Goal: Information Seeking & Learning: Learn about a topic

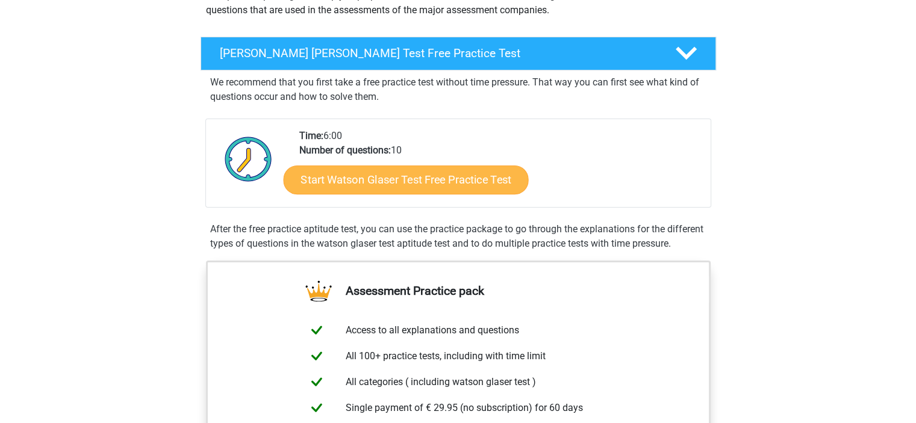
scroll to position [158, 0]
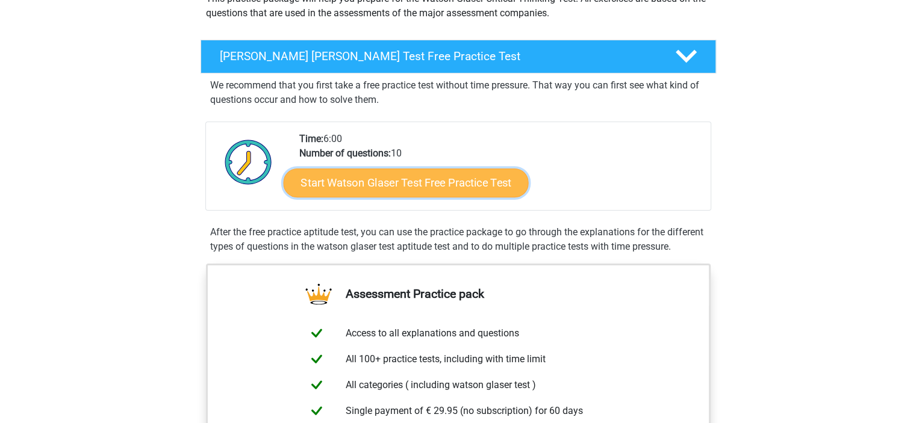
click at [359, 178] on link "Start Watson Glaser Test Free Practice Test" at bounding box center [405, 183] width 245 height 29
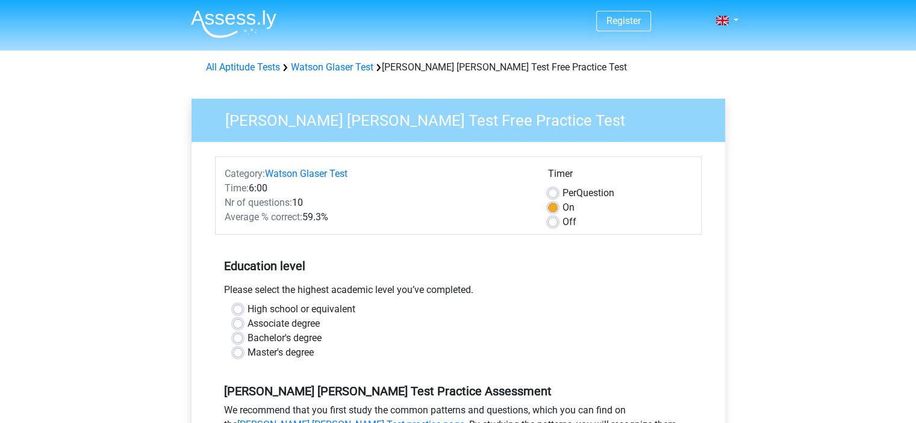
click at [562, 226] on label "Off" at bounding box center [569, 222] width 14 height 14
click at [549, 226] on input "Off" at bounding box center [553, 221] width 10 height 12
radio input "true"
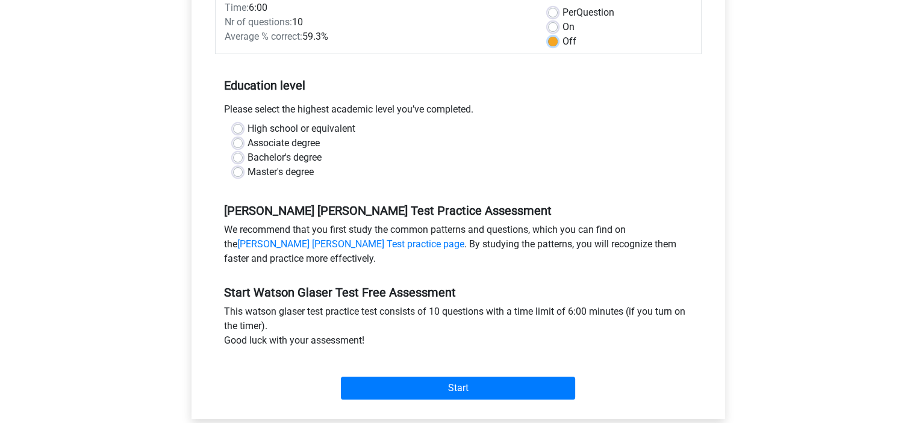
scroll to position [184, 0]
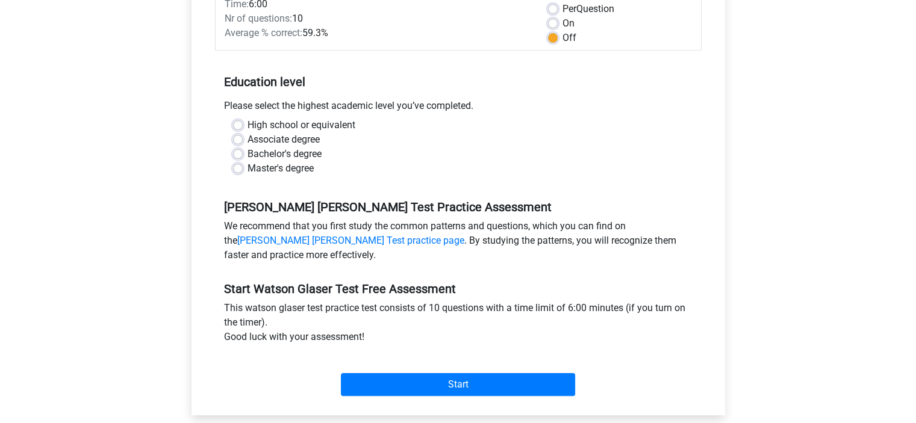
click at [247, 149] on label "Bachelor's degree" at bounding box center [284, 154] width 74 height 14
click at [236, 149] on input "Bachelor's degree" at bounding box center [238, 153] width 10 height 12
radio input "true"
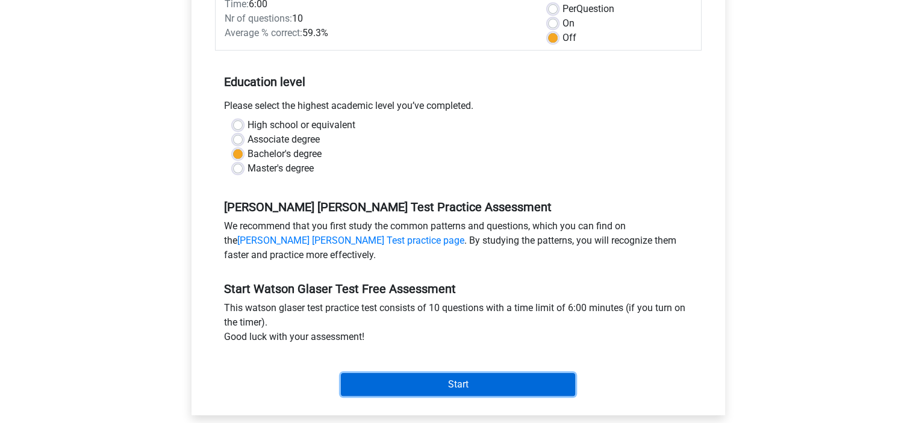
click at [436, 377] on input "Start" at bounding box center [458, 384] width 234 height 23
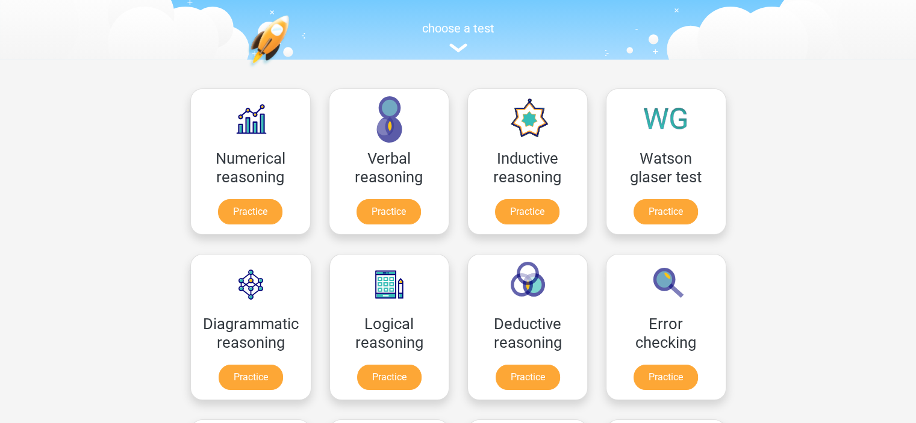
scroll to position [166, 0]
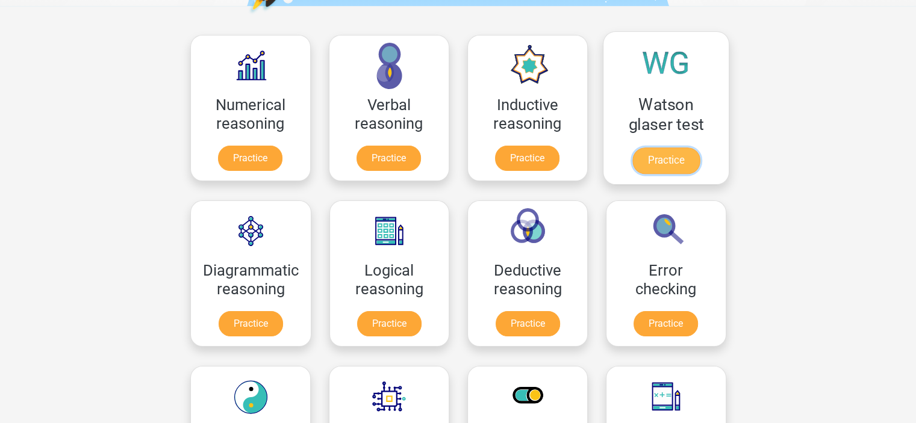
click at [654, 155] on link "Practice" at bounding box center [664, 160] width 67 height 26
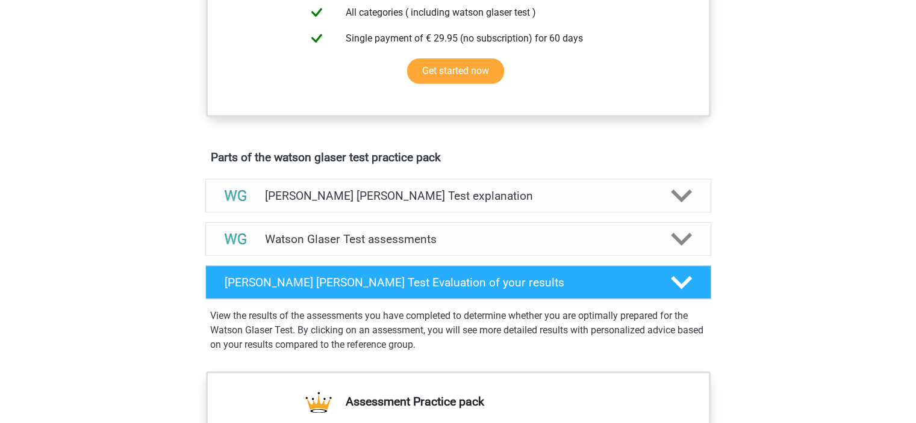
scroll to position [539, 0]
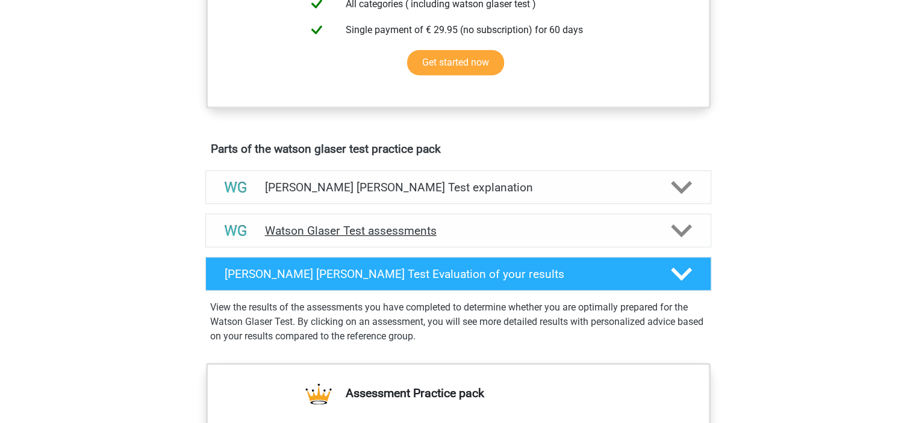
click at [557, 238] on h4 "Watson Glaser Test assessments" at bounding box center [458, 231] width 386 height 14
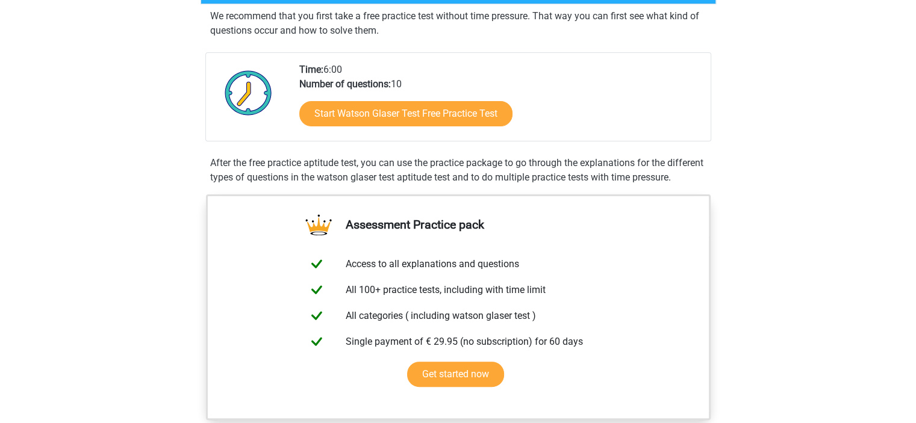
scroll to position [238, 0]
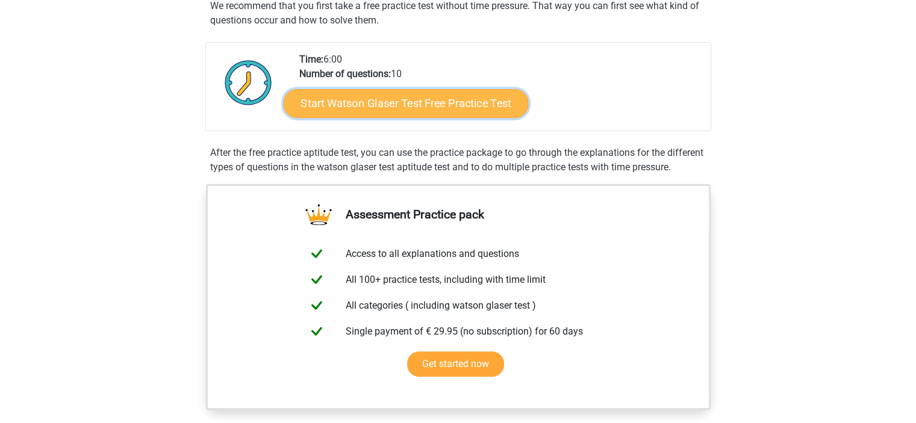
click at [442, 108] on link "Start Watson Glaser Test Free Practice Test" at bounding box center [405, 103] width 245 height 29
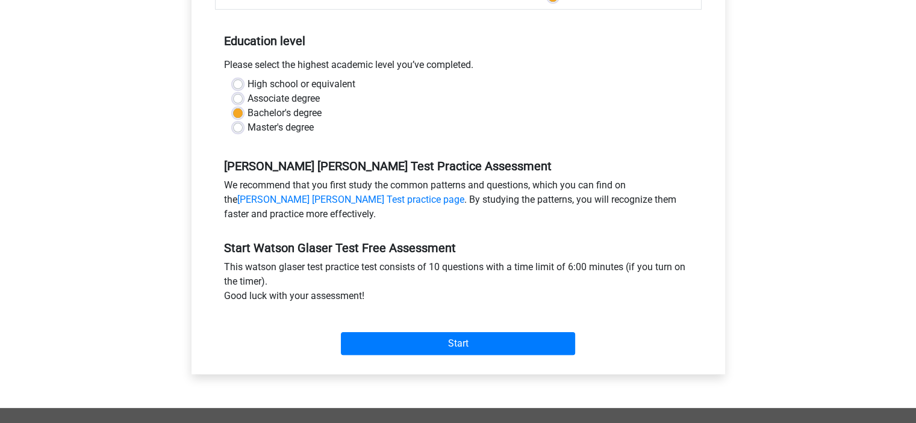
scroll to position [434, 0]
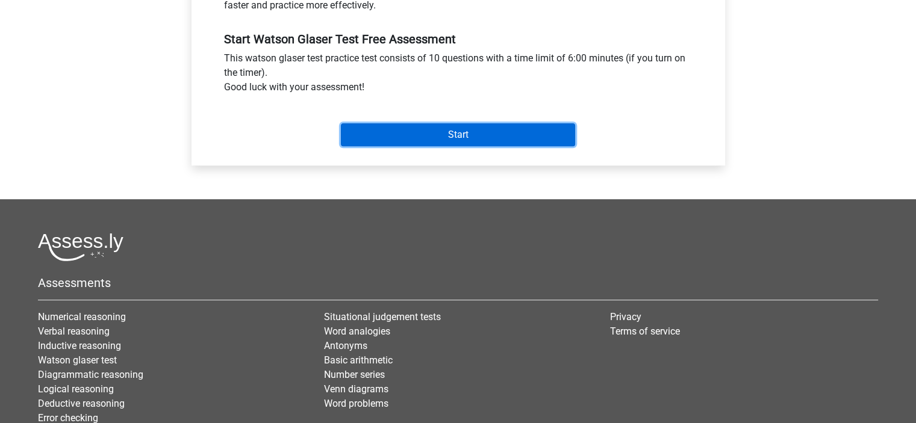
click at [432, 134] on input "Start" at bounding box center [458, 134] width 234 height 23
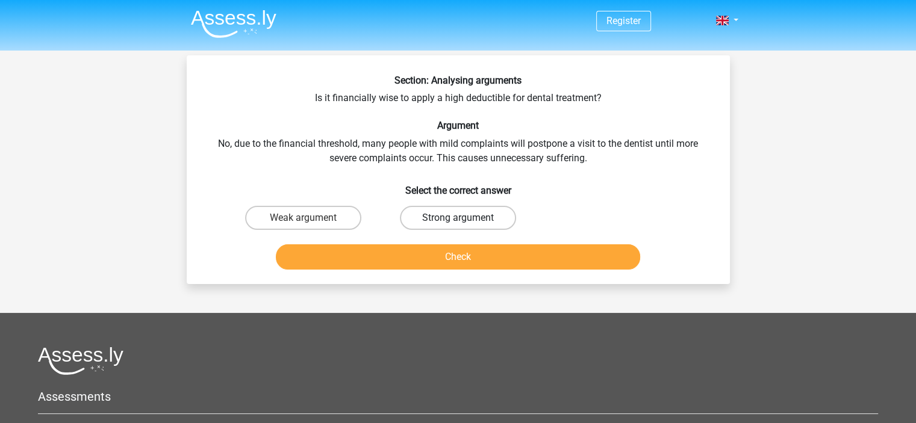
click at [455, 217] on label "Strong argument" at bounding box center [458, 218] width 116 height 24
click at [457, 218] on input "Strong argument" at bounding box center [461, 222] width 8 height 8
radio input "true"
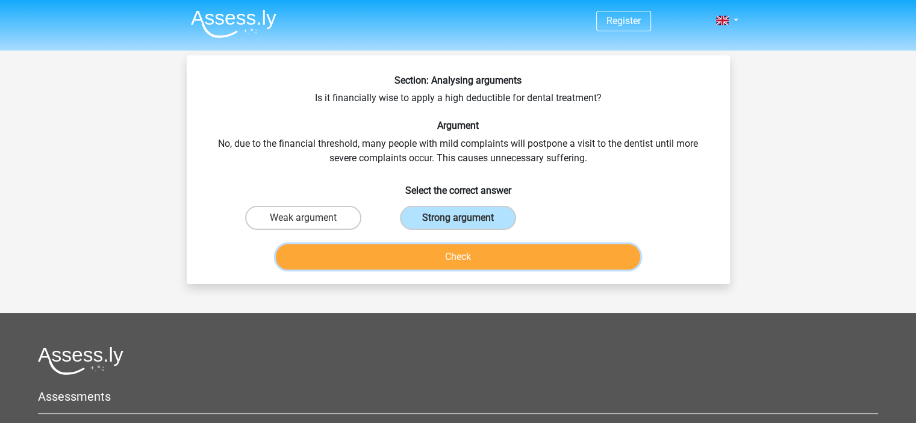
click at [470, 255] on button "Check" at bounding box center [458, 256] width 364 height 25
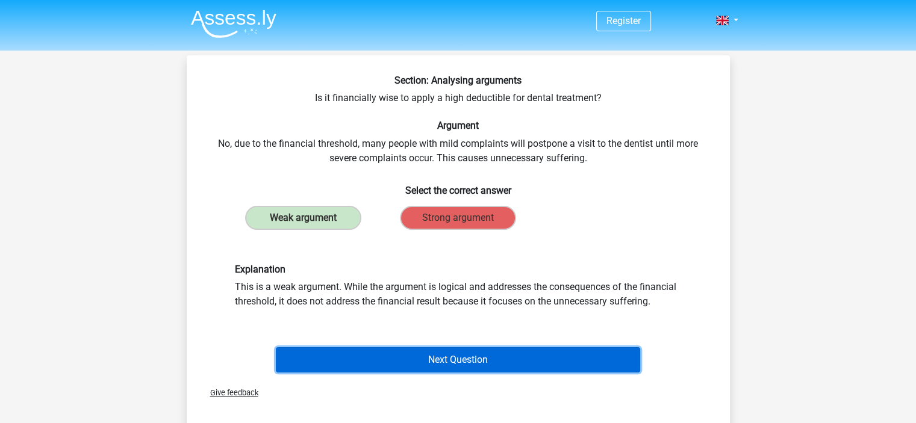
click at [498, 355] on button "Next Question" at bounding box center [458, 359] width 364 height 25
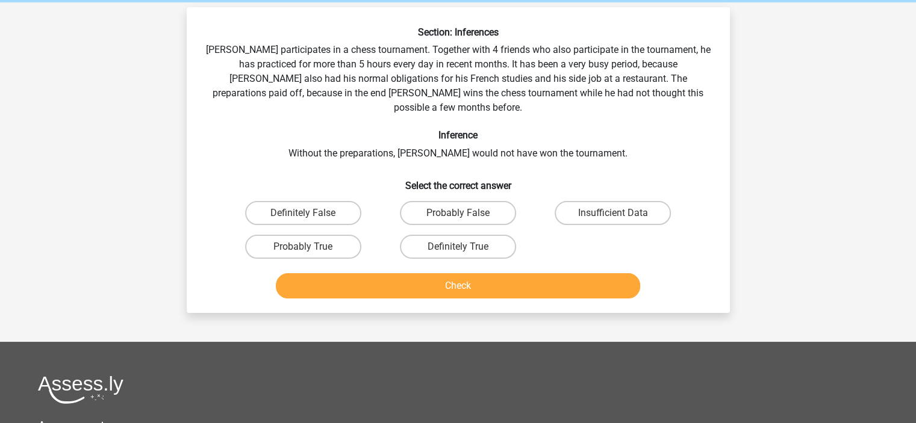
scroll to position [55, 0]
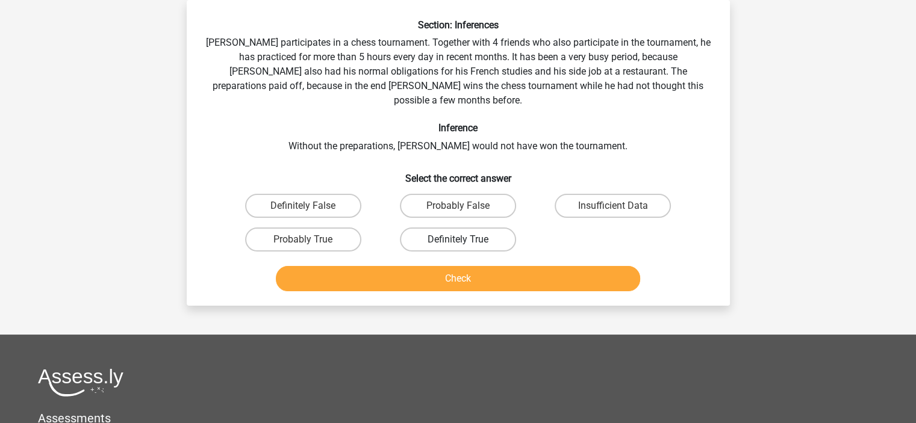
click at [438, 228] on label "Definitely True" at bounding box center [458, 240] width 116 height 24
click at [457, 240] on input "Definitely True" at bounding box center [461, 244] width 8 height 8
radio input "true"
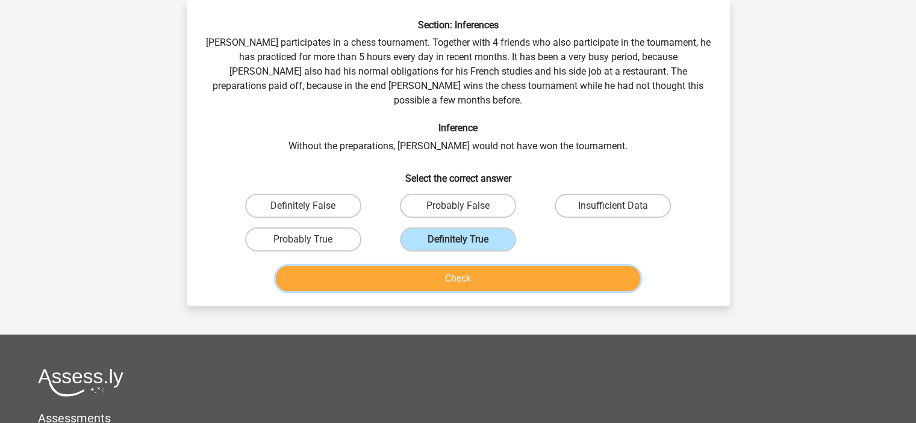
click at [441, 266] on button "Check" at bounding box center [458, 278] width 364 height 25
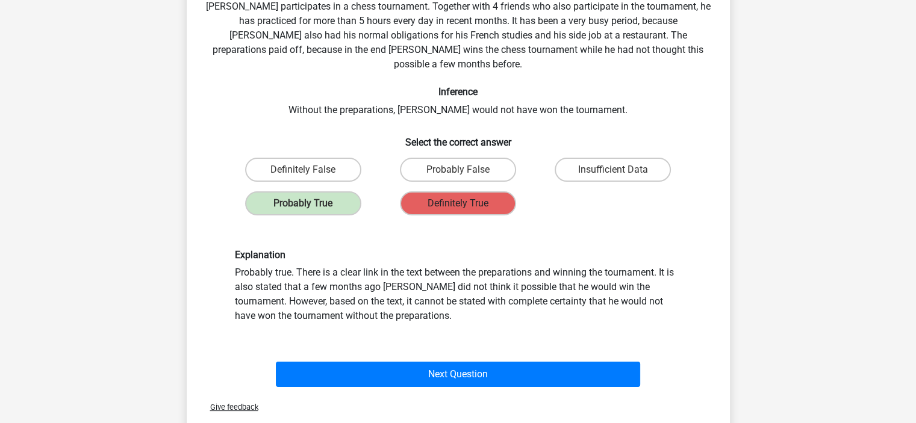
scroll to position [106, 0]
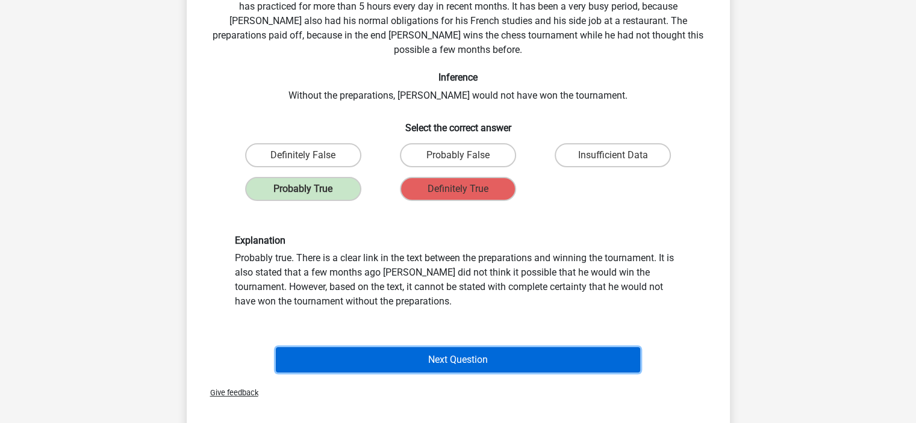
click at [436, 347] on button "Next Question" at bounding box center [458, 359] width 364 height 25
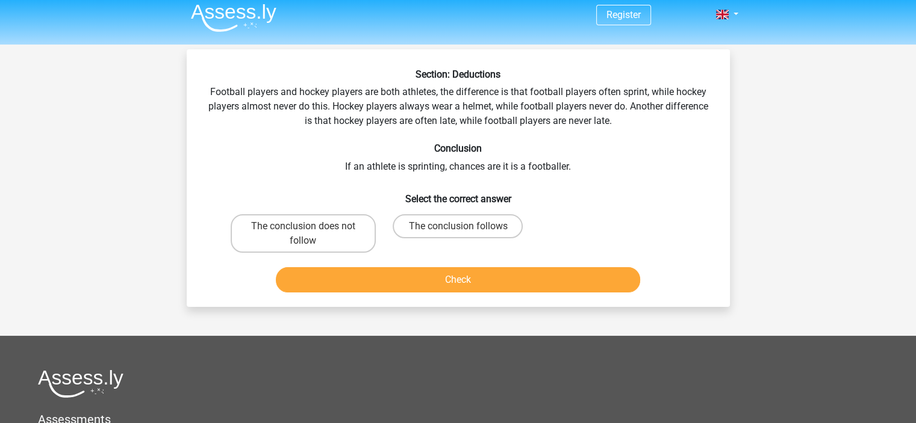
scroll to position [5, 0]
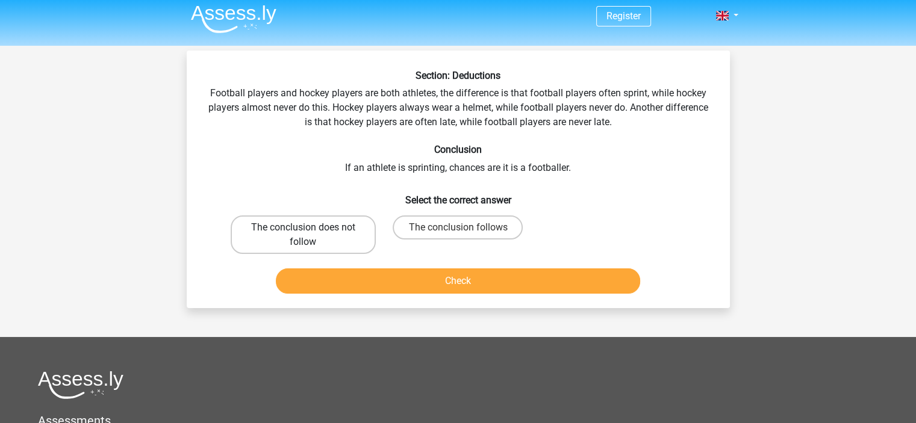
click at [347, 226] on label "The conclusion does not follow" at bounding box center [303, 235] width 145 height 39
click at [311, 228] on input "The conclusion does not follow" at bounding box center [307, 232] width 8 height 8
radio input "true"
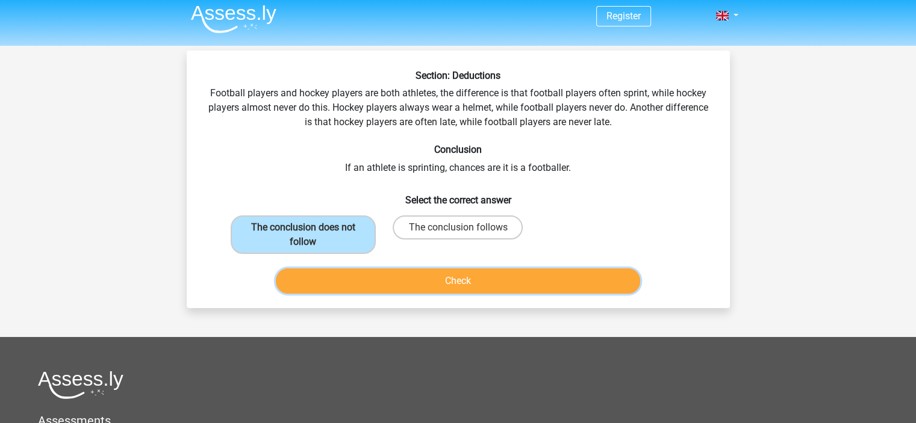
click at [383, 284] on button "Check" at bounding box center [458, 280] width 364 height 25
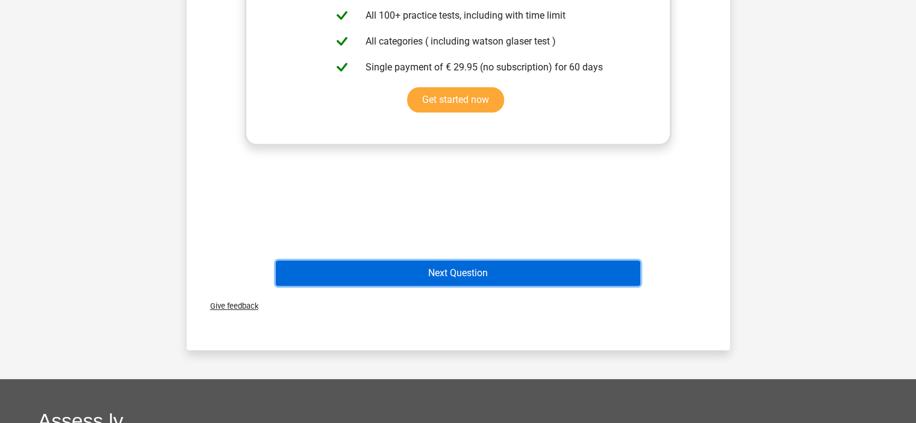
click at [395, 271] on button "Next Question" at bounding box center [458, 273] width 364 height 25
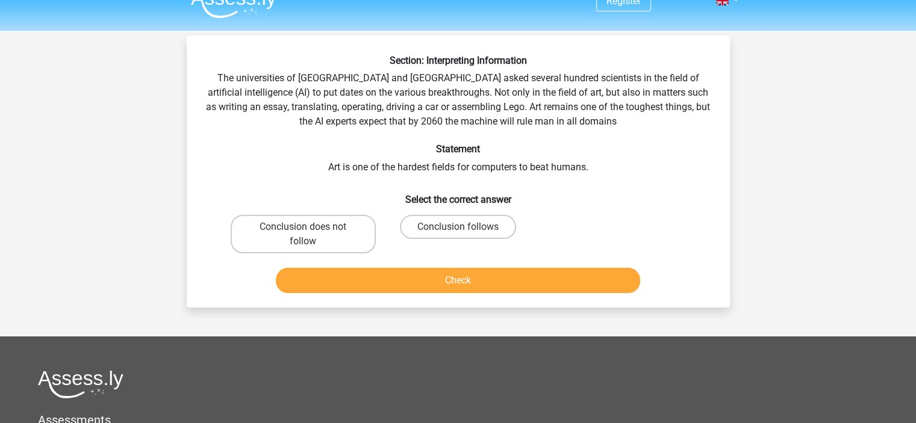
scroll to position [0, 0]
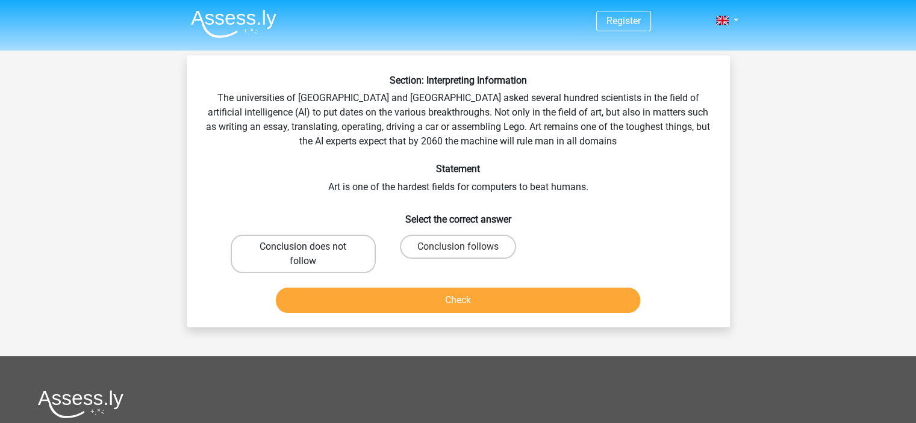
click at [332, 262] on label "Conclusion does not follow" at bounding box center [303, 254] width 145 height 39
click at [311, 255] on input "Conclusion does not follow" at bounding box center [307, 251] width 8 height 8
radio input "true"
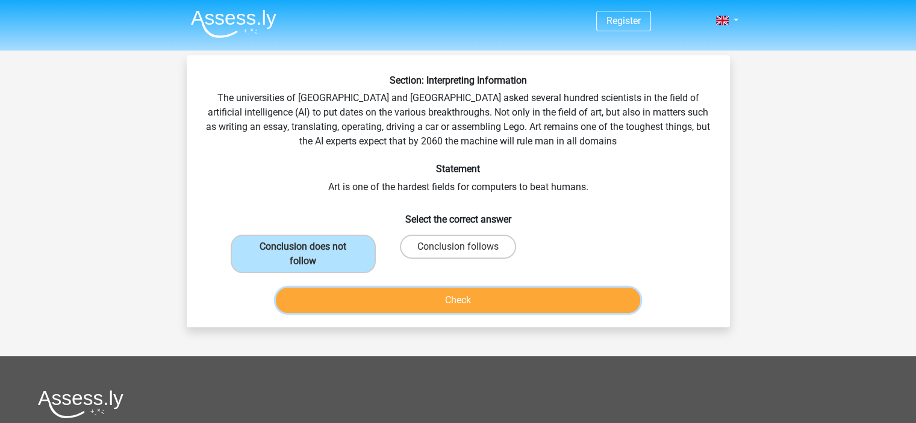
click at [412, 304] on button "Check" at bounding box center [458, 300] width 364 height 25
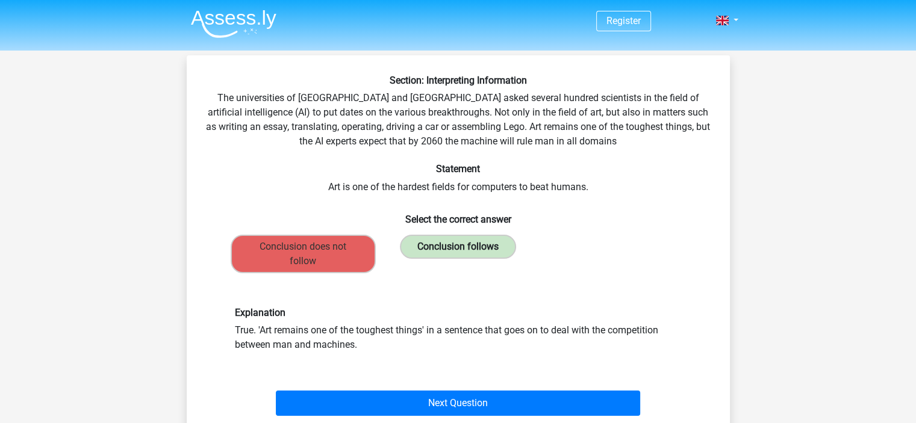
click at [494, 242] on label "Conclusion follows" at bounding box center [458, 247] width 116 height 24
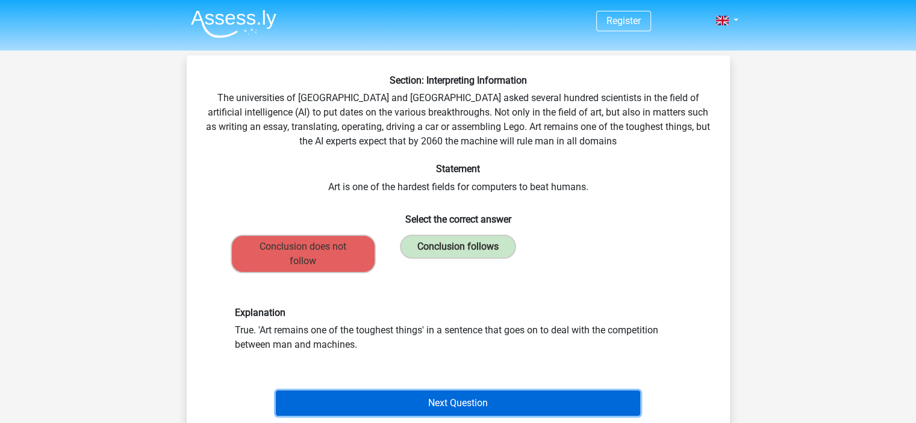
click at [414, 400] on button "Next Question" at bounding box center [458, 403] width 364 height 25
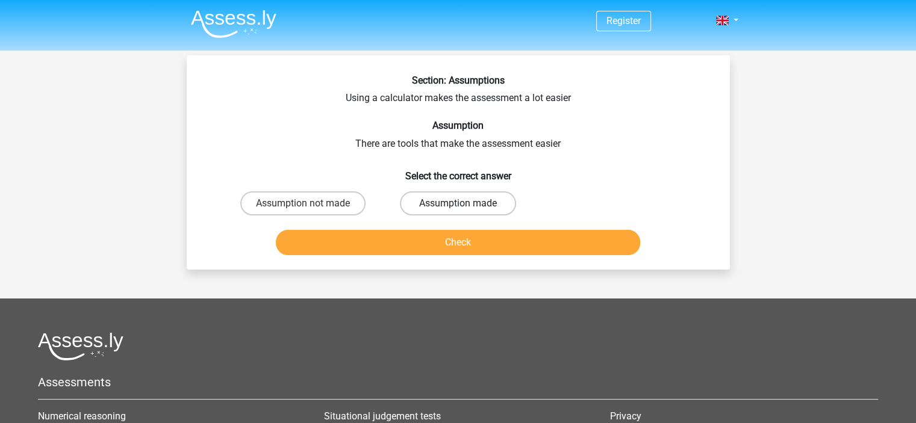
drag, startPoint x: 461, startPoint y: 199, endPoint x: 463, endPoint y: 209, distance: 11.1
click at [461, 199] on label "Assumption made" at bounding box center [458, 203] width 116 height 24
click at [461, 203] on input "Assumption made" at bounding box center [461, 207] width 8 height 8
radio input "true"
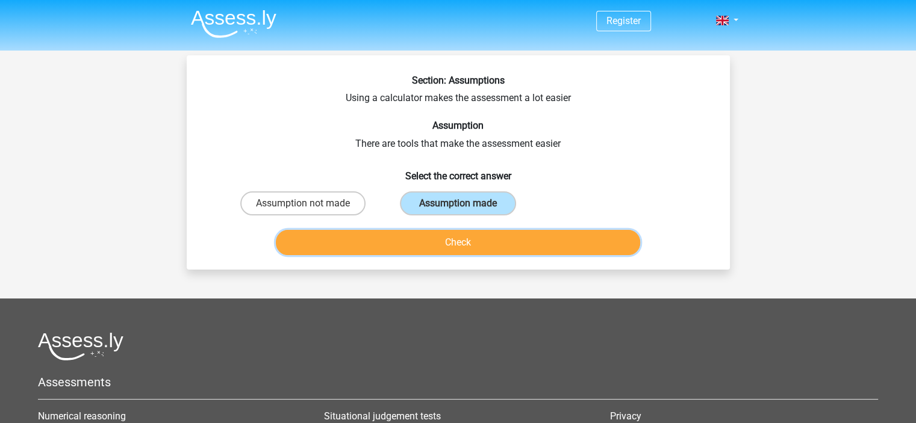
click at [470, 236] on button "Check" at bounding box center [458, 242] width 364 height 25
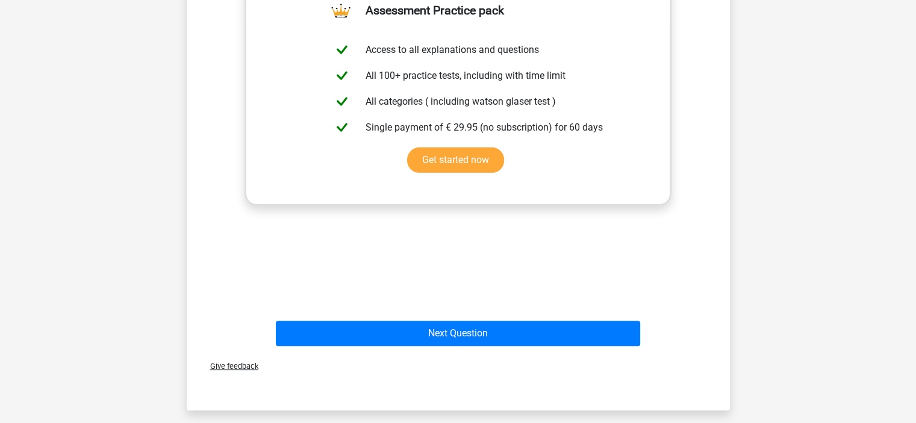
scroll to position [506, 0]
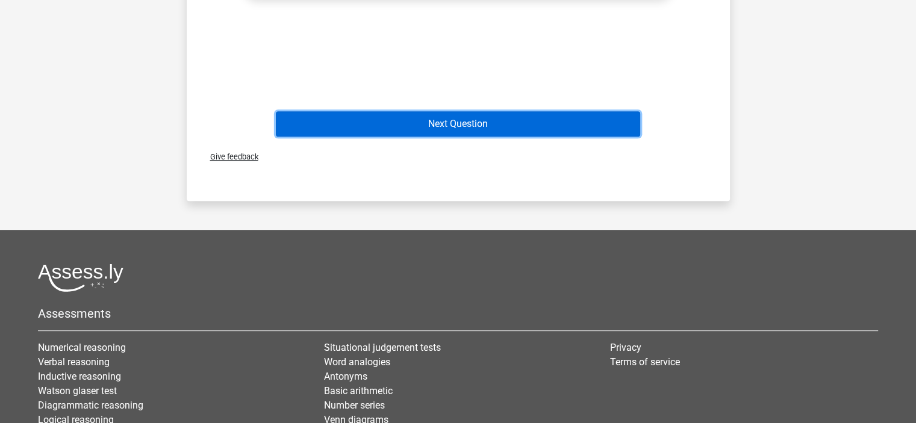
click at [433, 125] on button "Next Question" at bounding box center [458, 123] width 364 height 25
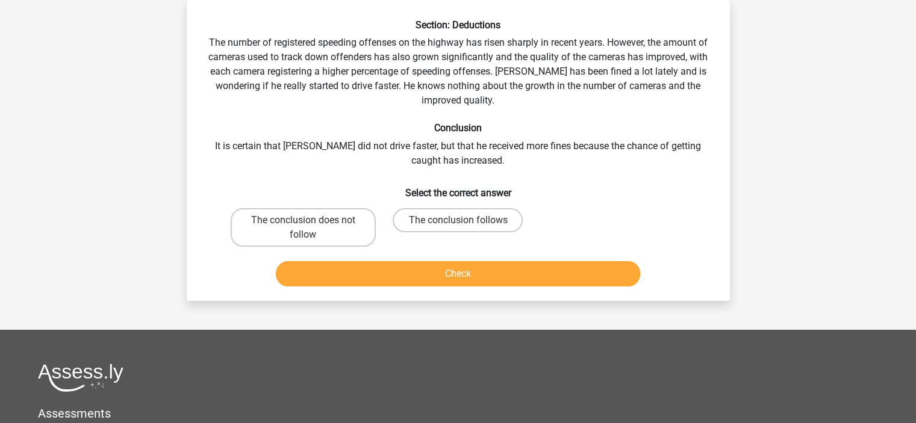
scroll to position [0, 0]
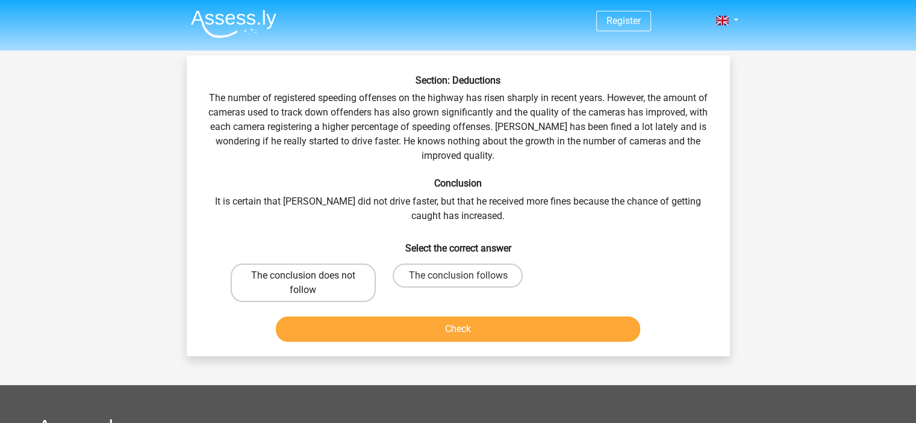
click at [288, 276] on label "The conclusion does not follow" at bounding box center [303, 283] width 145 height 39
click at [303, 276] on input "The conclusion does not follow" at bounding box center [307, 280] width 8 height 8
radio input "true"
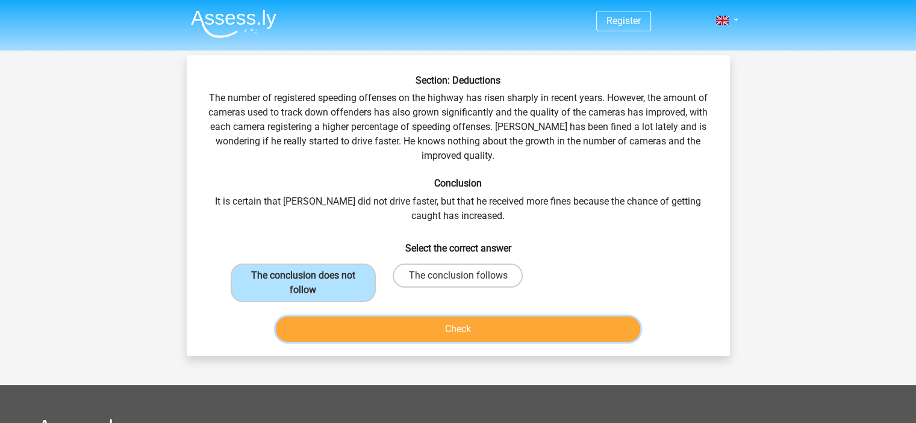
click at [396, 327] on button "Check" at bounding box center [458, 329] width 364 height 25
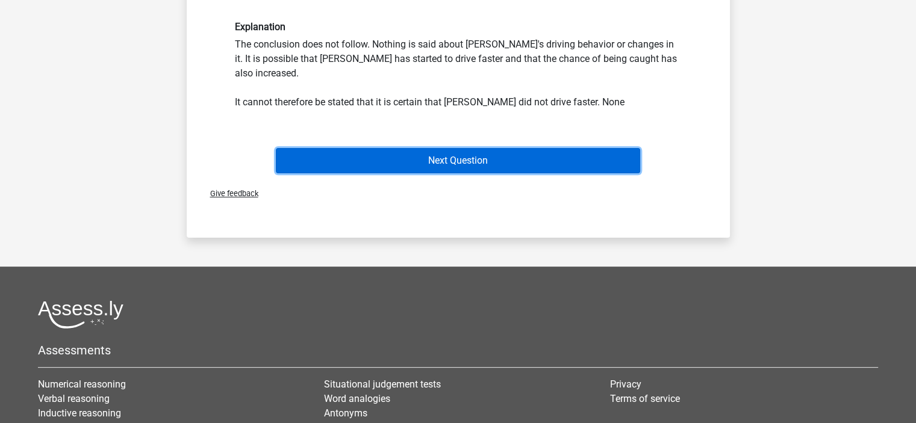
click at [467, 148] on button "Next Question" at bounding box center [458, 160] width 364 height 25
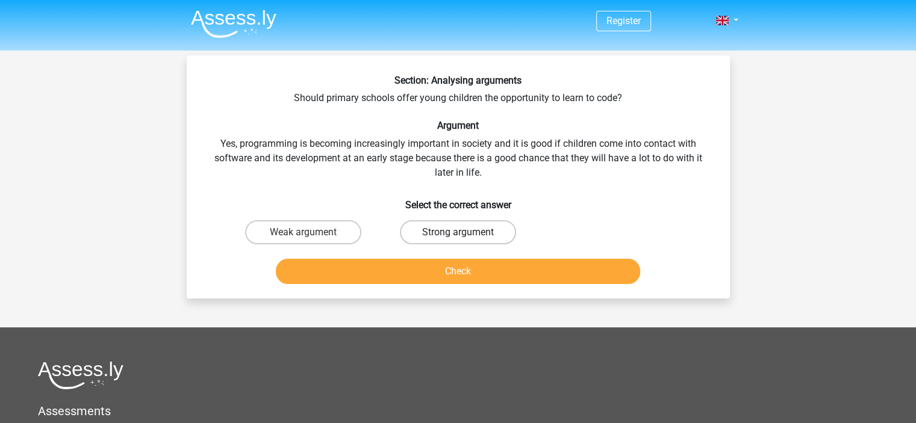
click at [429, 221] on label "Strong argument" at bounding box center [458, 232] width 116 height 24
click at [457, 232] on input "Strong argument" at bounding box center [461, 236] width 8 height 8
radio input "true"
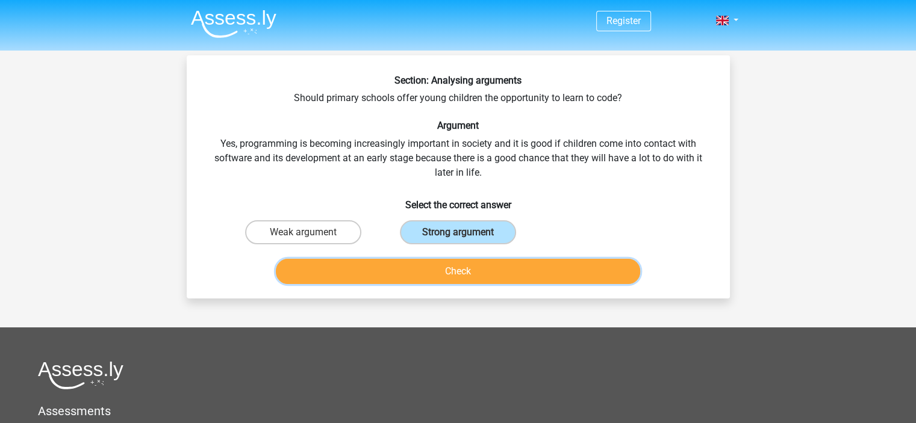
click at [444, 269] on button "Check" at bounding box center [458, 271] width 364 height 25
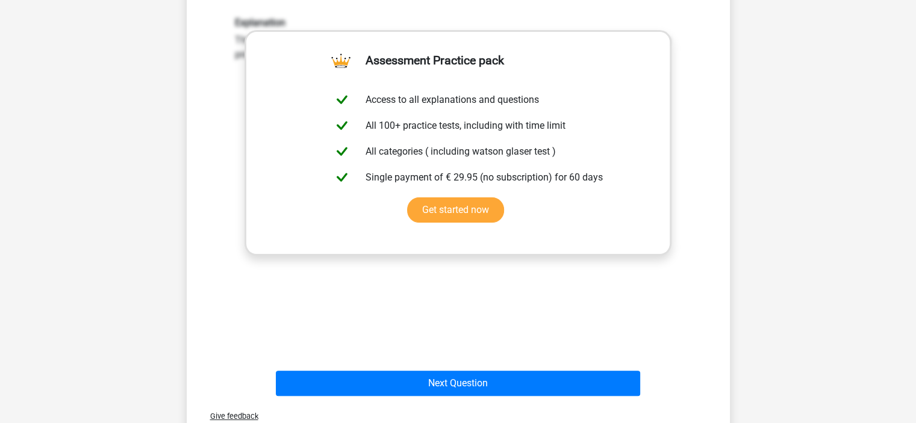
scroll to position [544, 0]
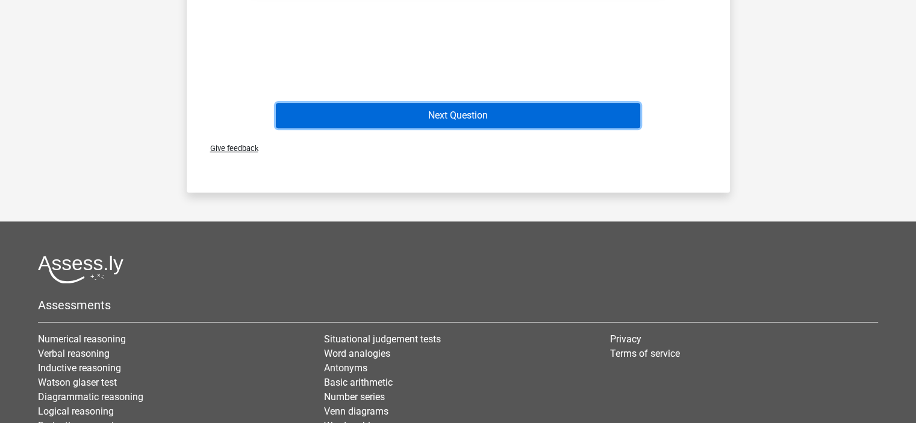
click at [492, 122] on button "Next Question" at bounding box center [458, 115] width 364 height 25
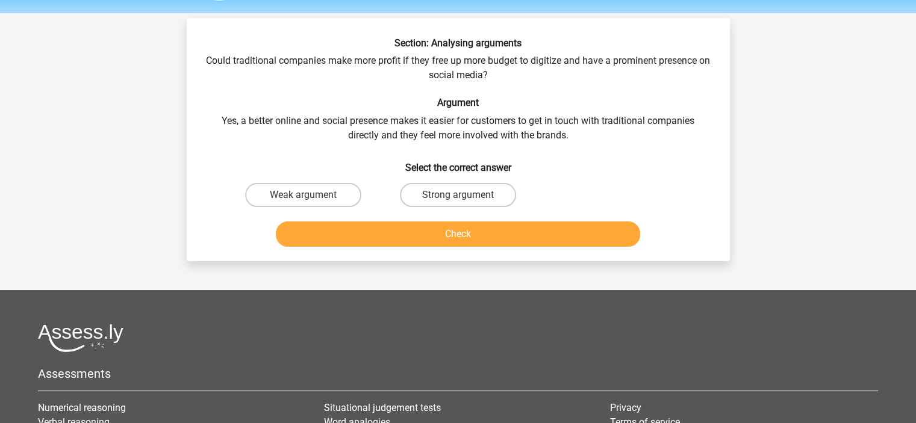
scroll to position [0, 0]
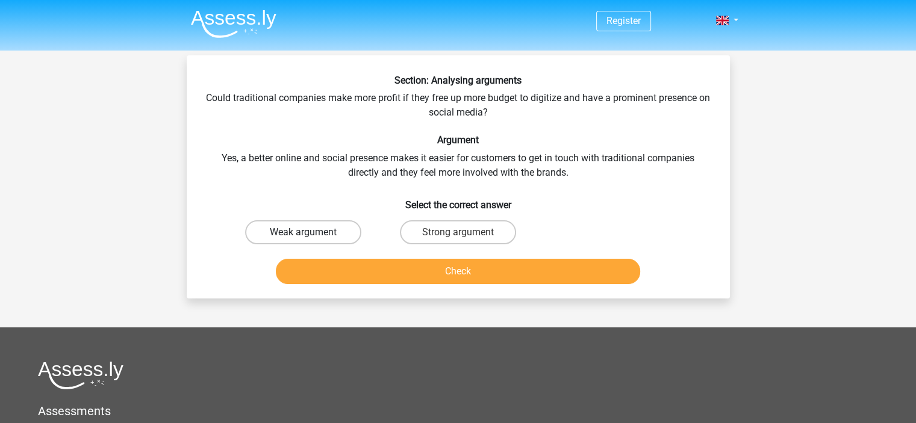
click at [340, 229] on label "Weak argument" at bounding box center [303, 232] width 116 height 24
click at [311, 232] on input "Weak argument" at bounding box center [307, 236] width 8 height 8
radio input "true"
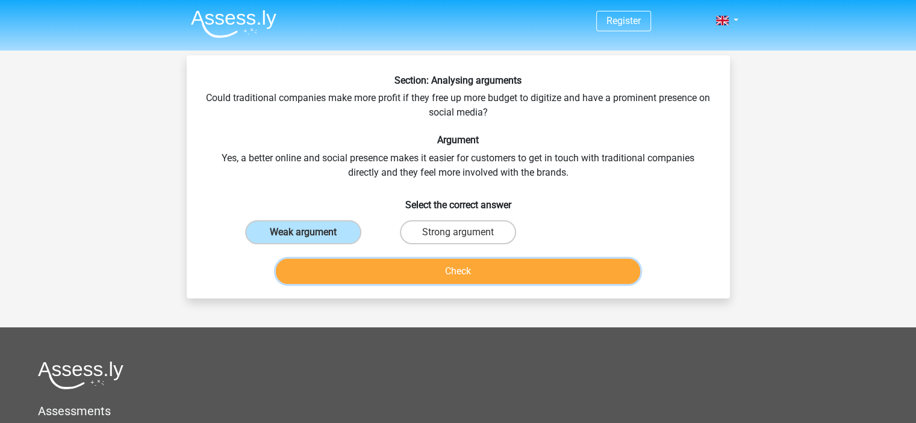
click at [389, 269] on button "Check" at bounding box center [458, 271] width 364 height 25
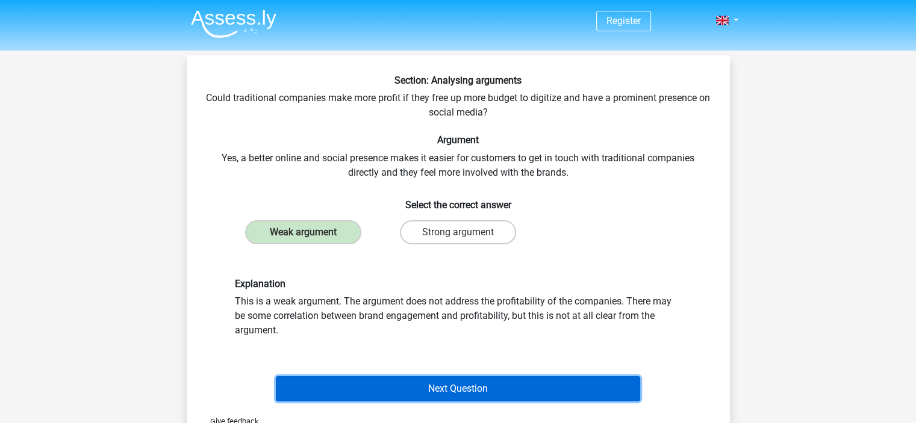
click at [431, 385] on button "Next Question" at bounding box center [458, 388] width 364 height 25
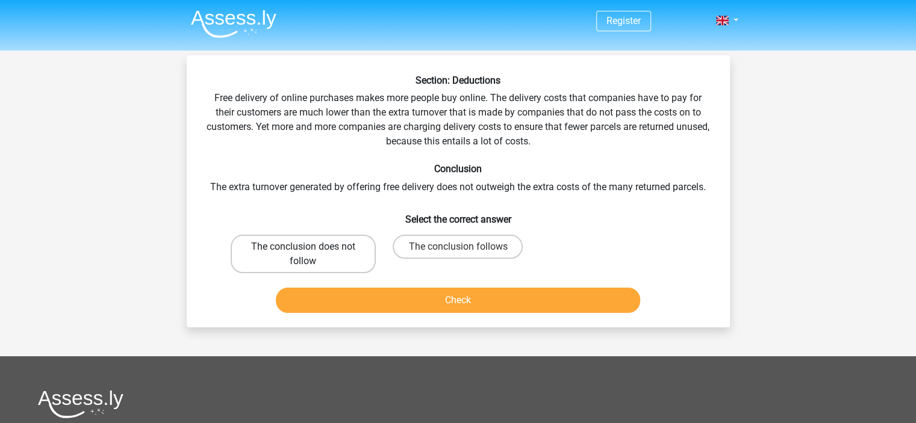
click at [319, 262] on label "The conclusion does not follow" at bounding box center [303, 254] width 145 height 39
click at [311, 255] on input "The conclusion does not follow" at bounding box center [307, 251] width 8 height 8
radio input "true"
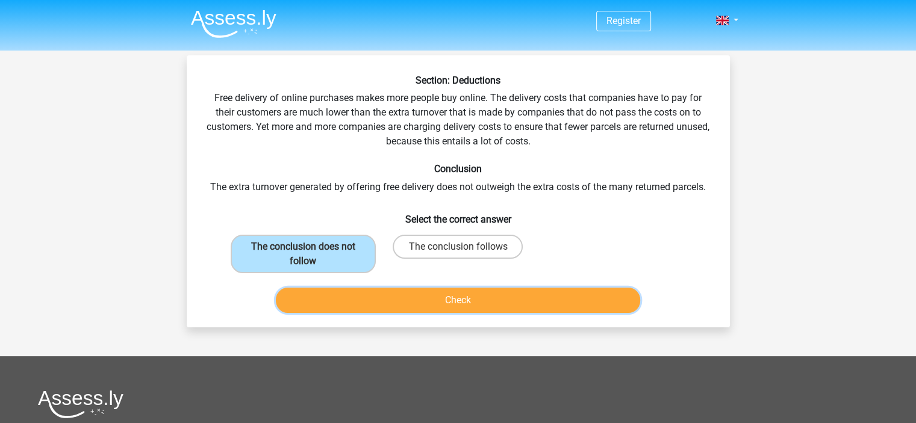
click at [397, 295] on button "Check" at bounding box center [458, 300] width 364 height 25
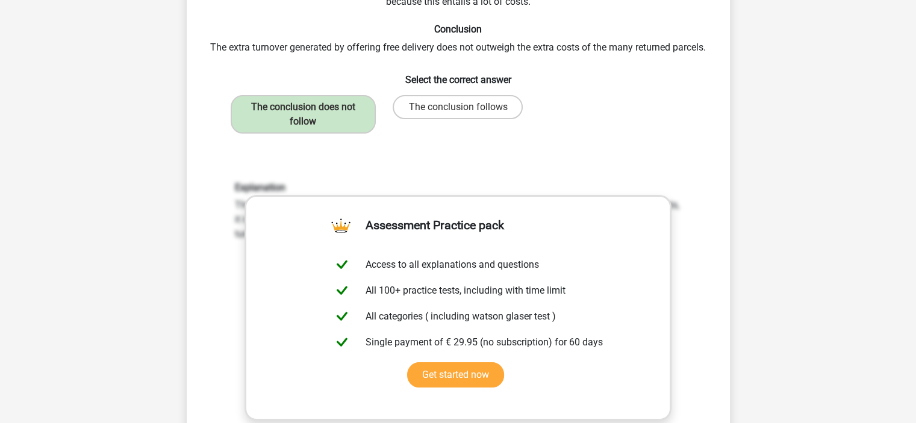
scroll to position [510, 0]
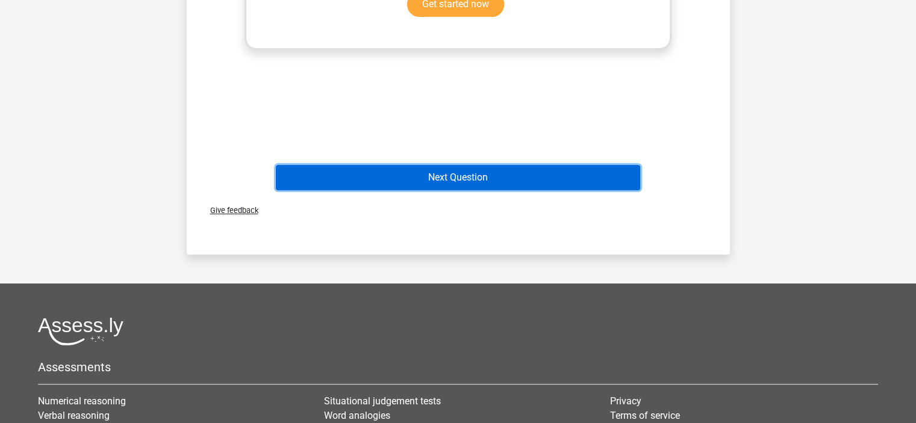
click at [471, 178] on button "Next Question" at bounding box center [458, 177] width 364 height 25
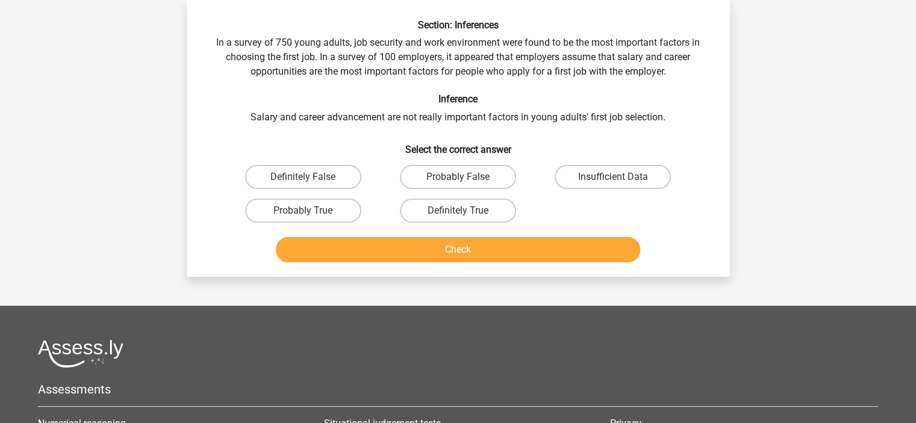
scroll to position [0, 0]
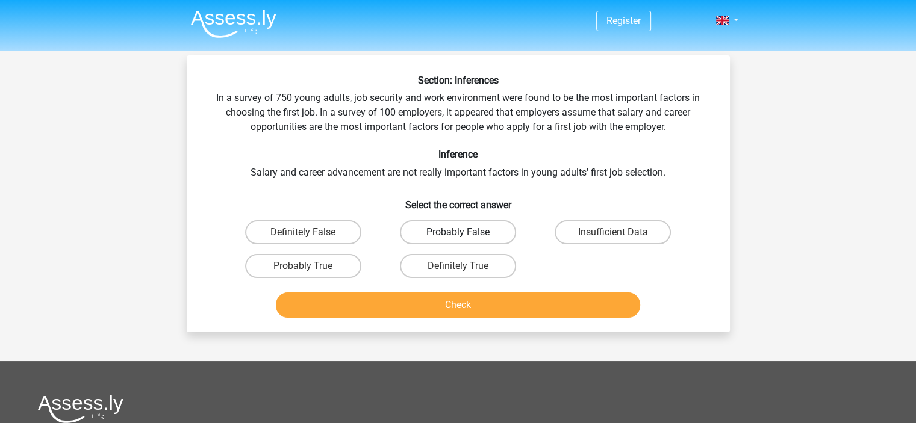
click at [424, 240] on label "Probably False" at bounding box center [458, 232] width 116 height 24
click at [457, 240] on input "Probably False" at bounding box center [461, 236] width 8 height 8
radio input "true"
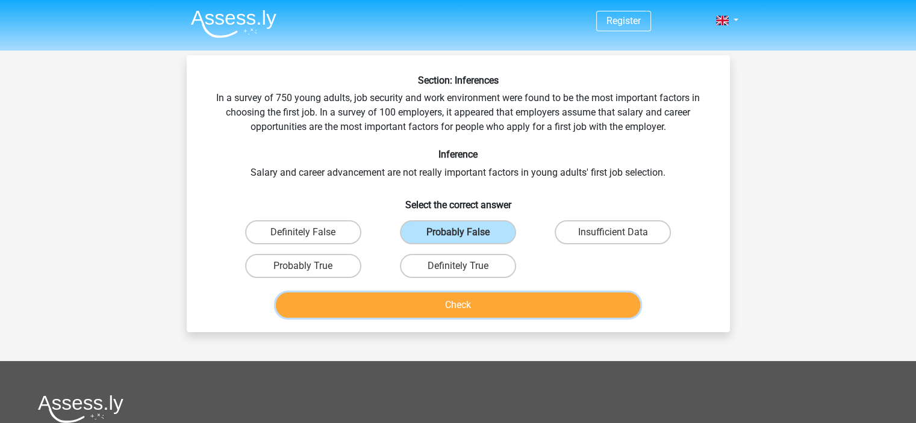
click at [428, 298] on button "Check" at bounding box center [458, 305] width 364 height 25
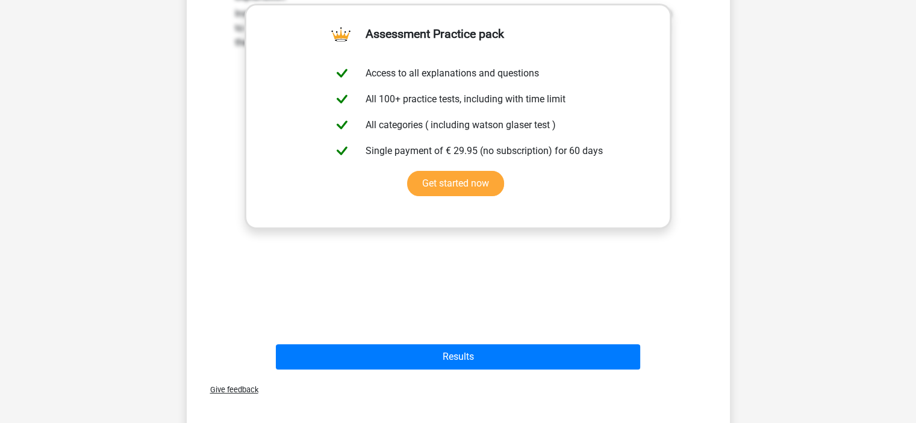
scroll to position [498, 0]
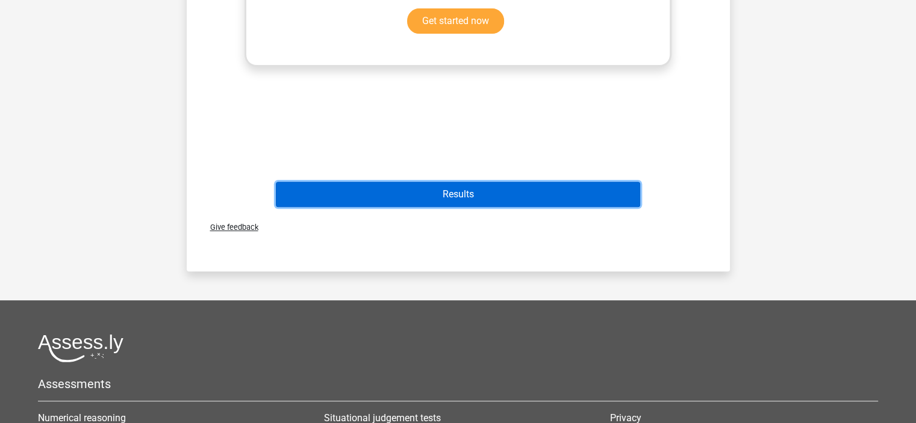
click at [465, 194] on button "Results" at bounding box center [458, 194] width 364 height 25
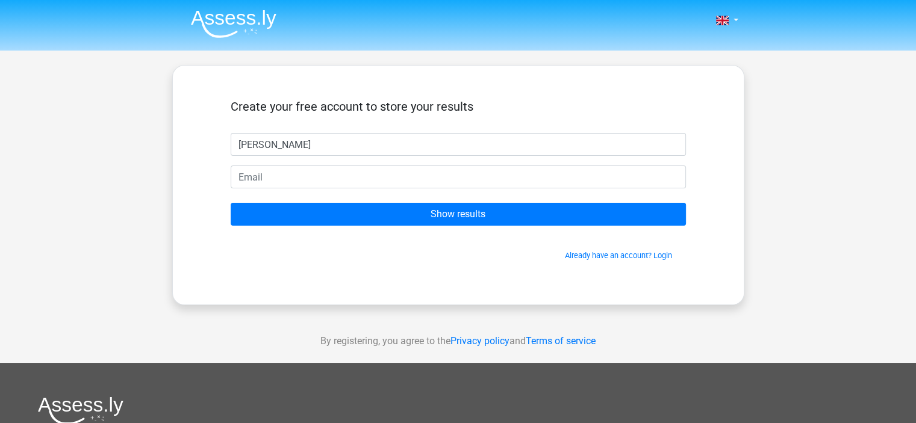
type input "[PERSON_NAME]"
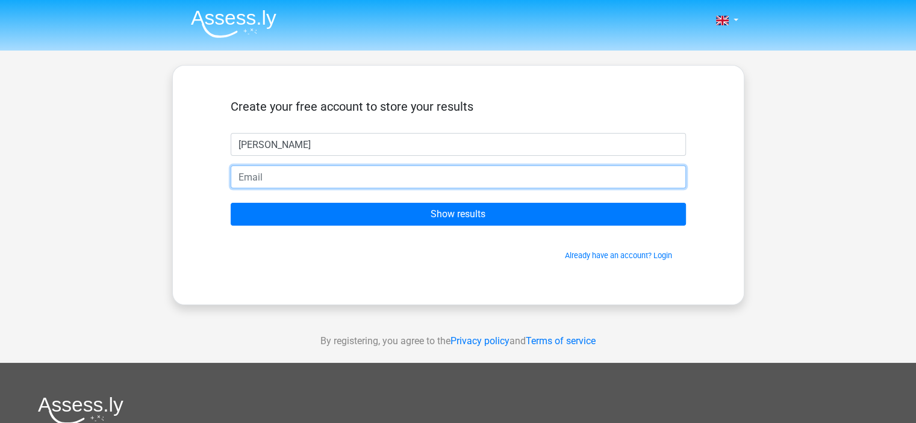
click at [290, 169] on input "email" at bounding box center [458, 177] width 455 height 23
type input "[EMAIL_ADDRESS][DOMAIN_NAME]"
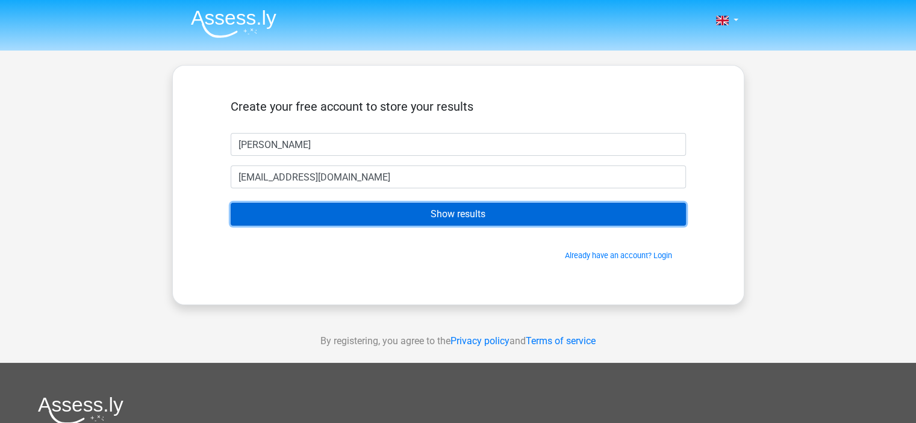
click at [423, 222] on input "Show results" at bounding box center [458, 214] width 455 height 23
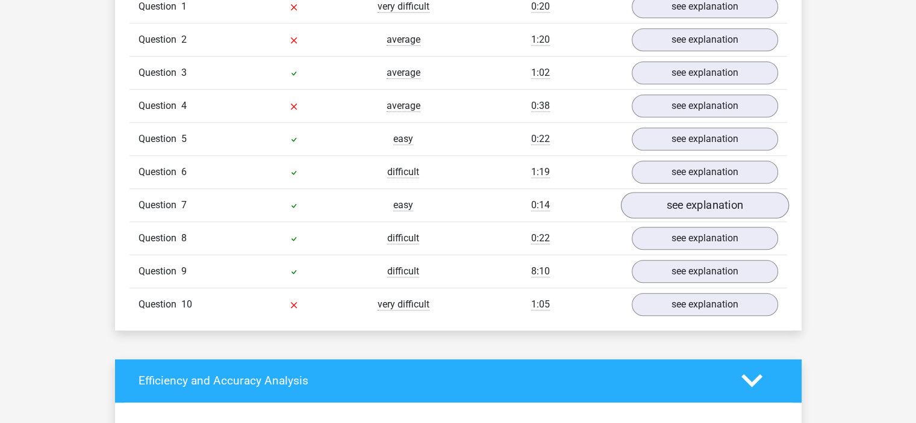
scroll to position [1021, 0]
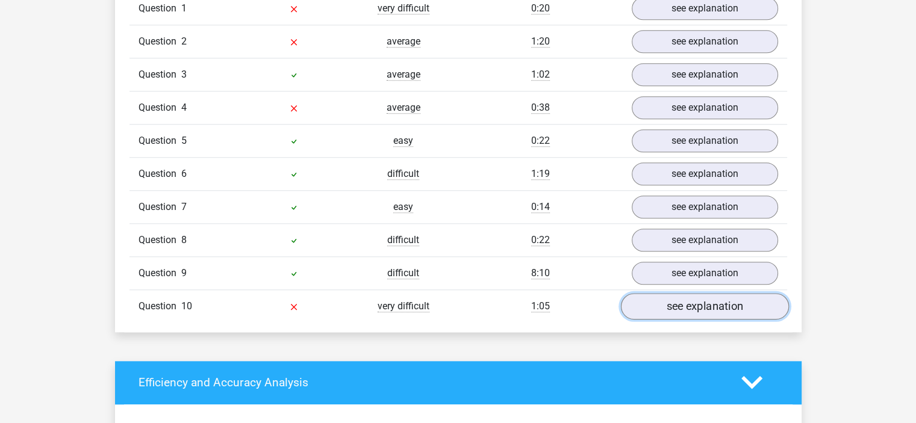
click at [719, 299] on link "see explanation" at bounding box center [704, 306] width 168 height 26
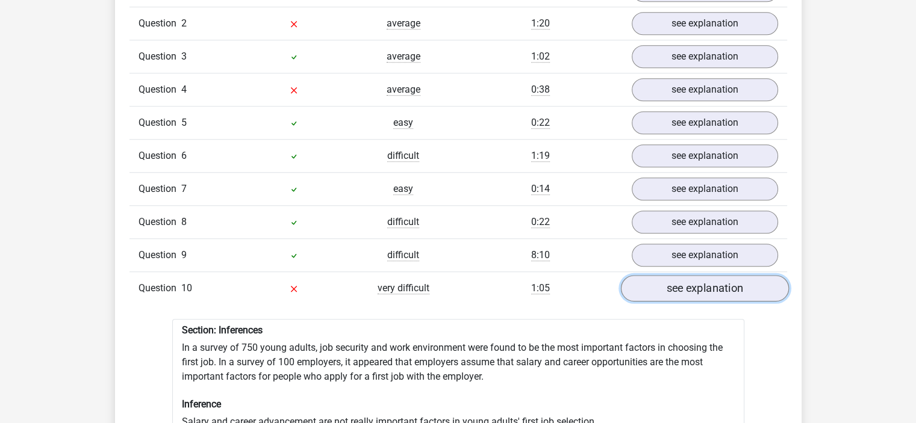
scroll to position [1037, 0]
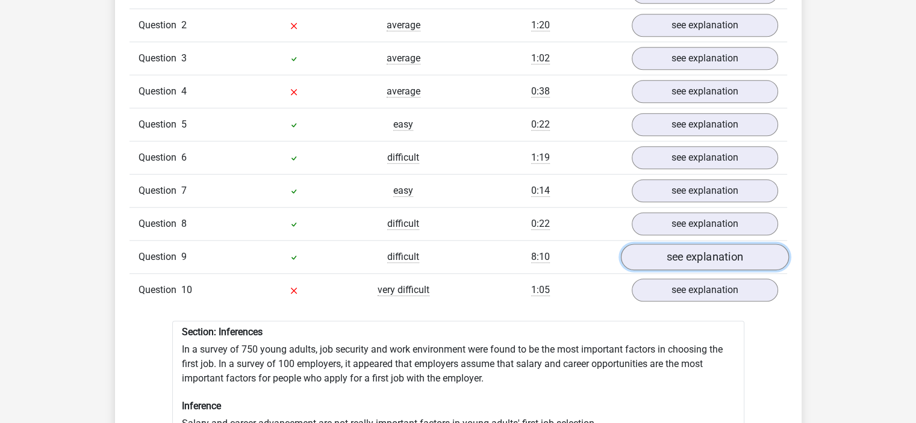
click at [701, 257] on link "see explanation" at bounding box center [704, 257] width 168 height 26
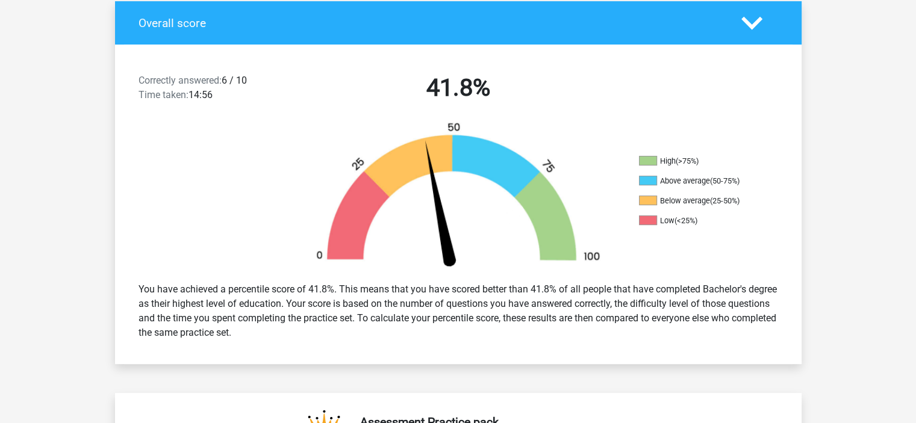
scroll to position [0, 0]
